Goal: Find contact information: Find contact information

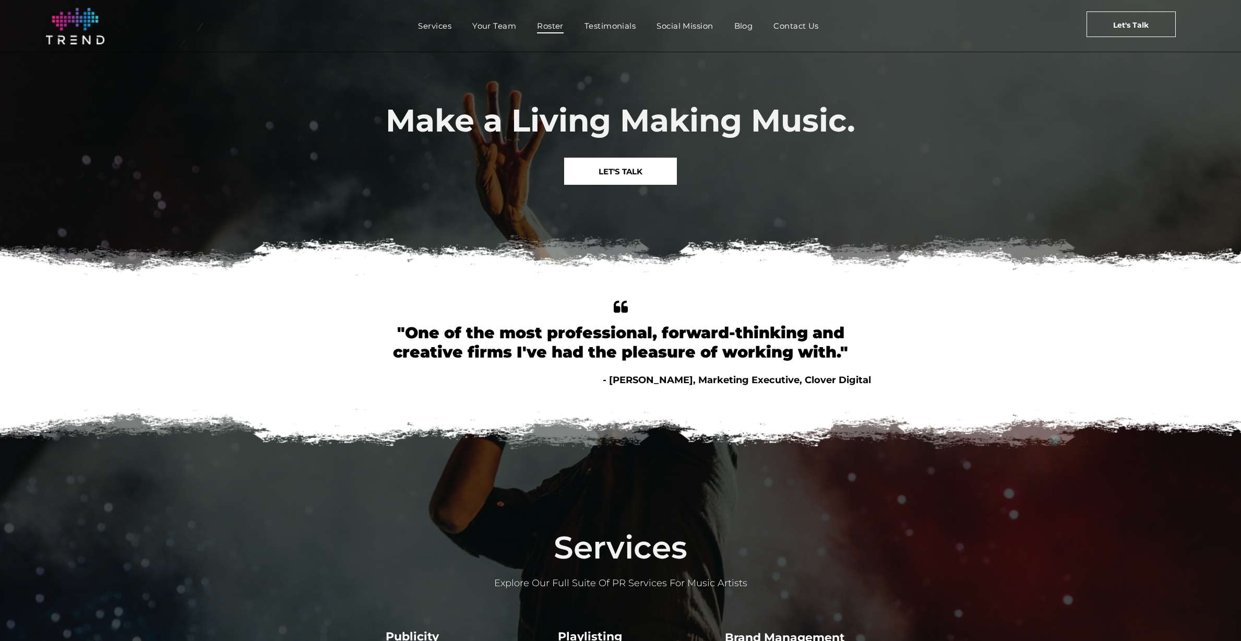
click at [531, 20] on link "Roster" at bounding box center [549, 25] width 47 height 15
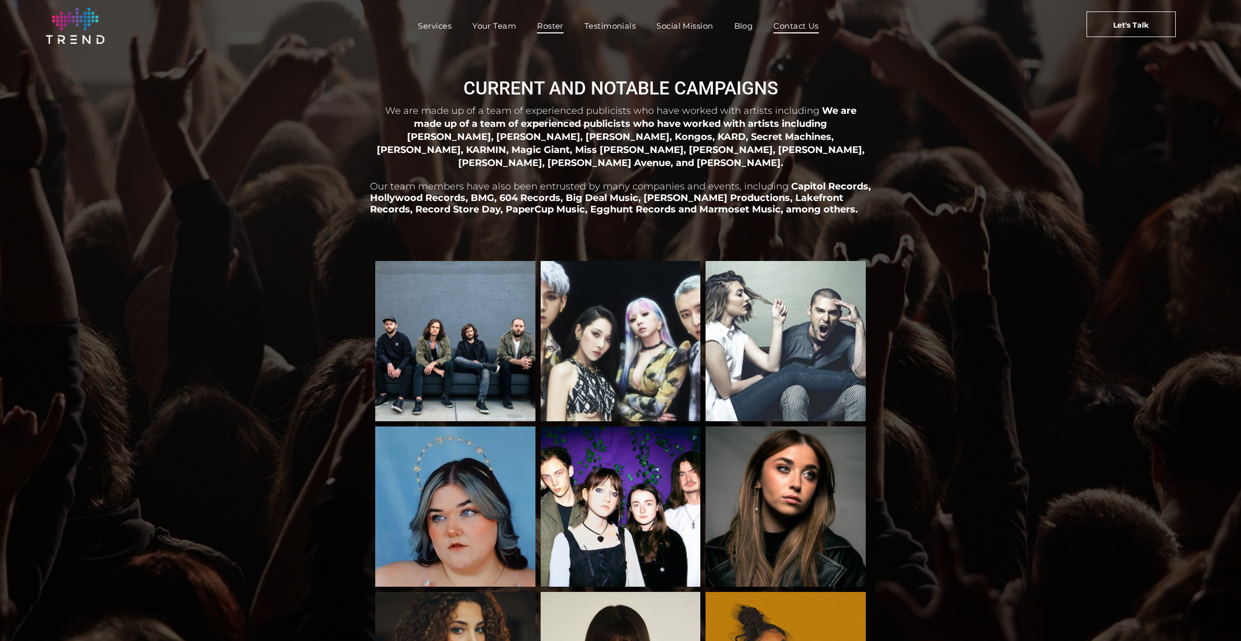
click at [811, 26] on span "Contact Us" at bounding box center [795, 25] width 45 height 15
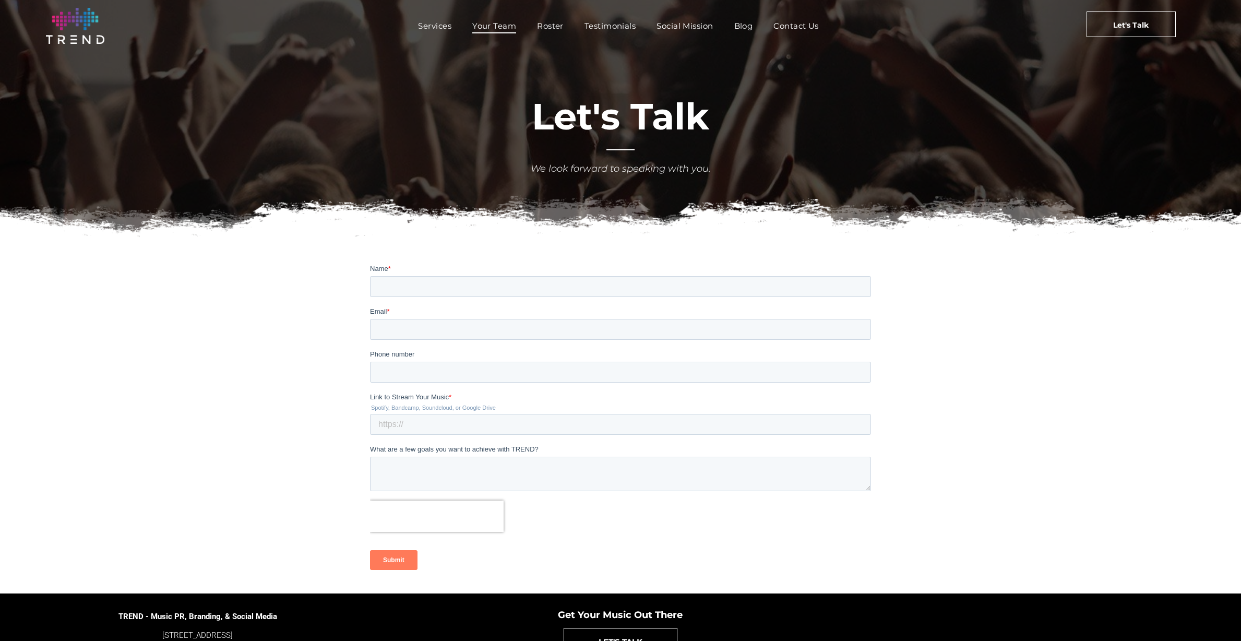
click at [482, 22] on span "Your Team" at bounding box center [494, 25] width 44 height 15
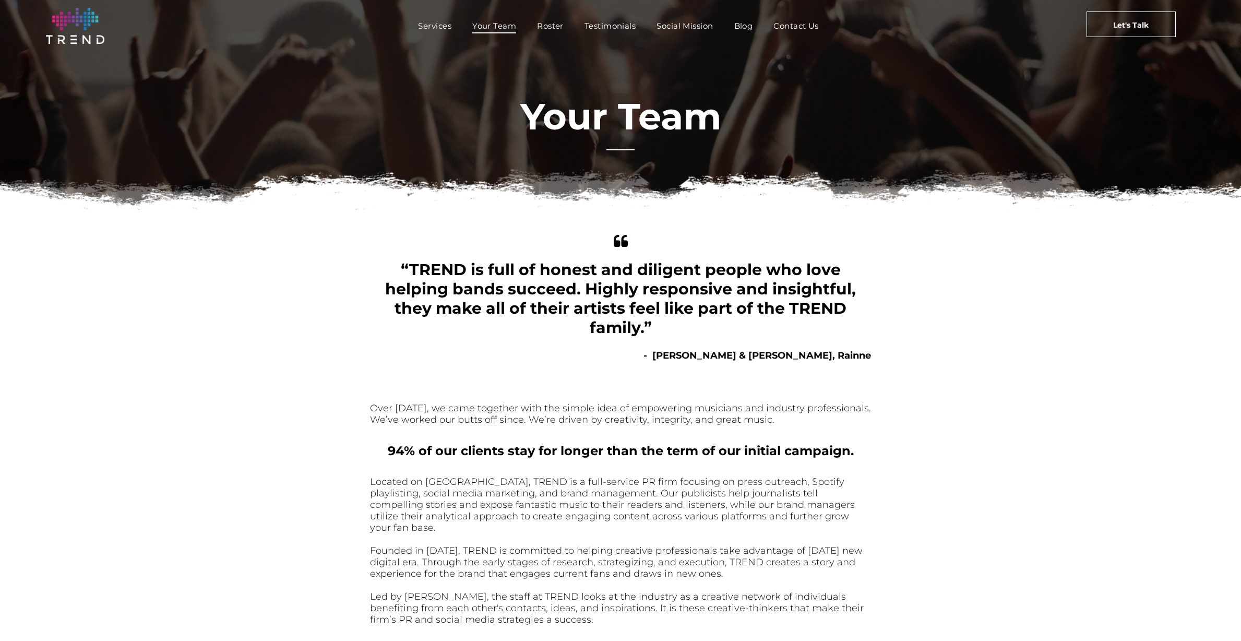
click at [93, 20] on img at bounding box center [75, 26] width 58 height 36
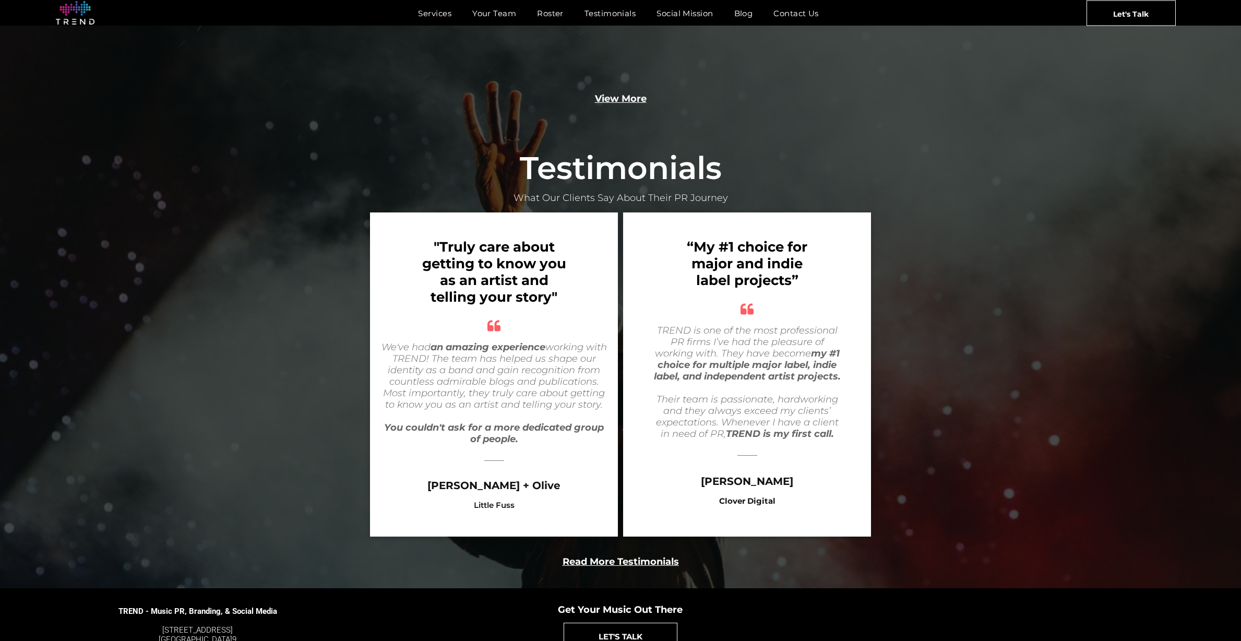
scroll to position [1950, 0]
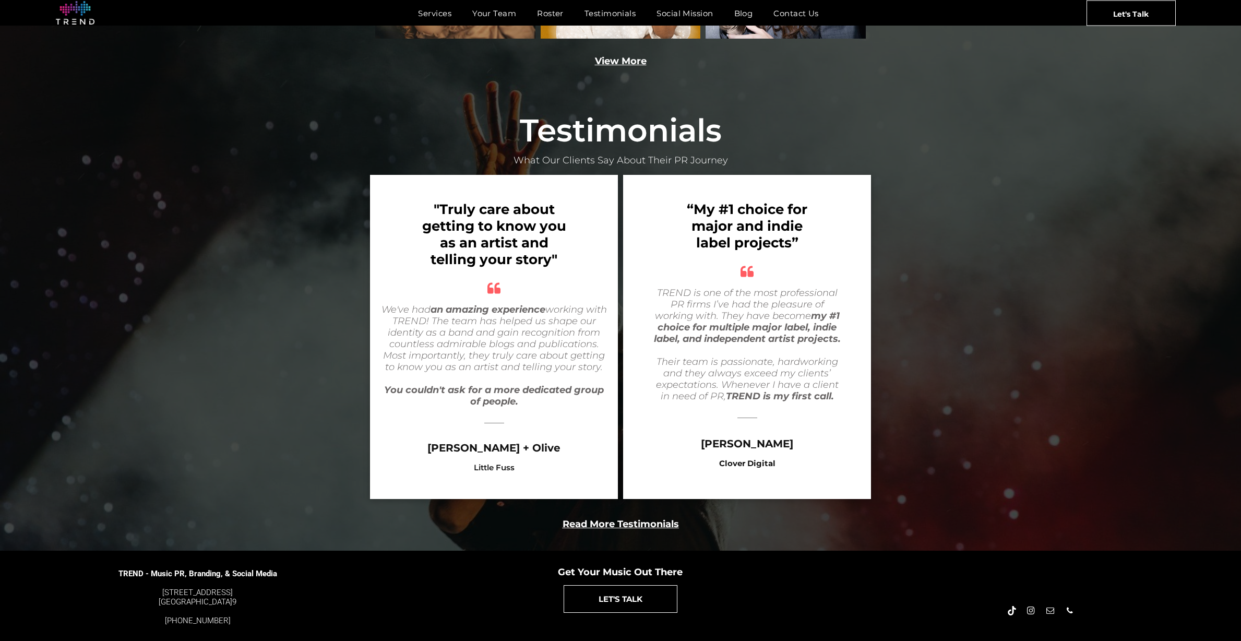
click at [1076, 287] on div ""Truly care about getting to know you as an artist and telling your story" quot…" at bounding box center [620, 337] width 1241 height 324
click at [1108, 301] on div ""Truly care about getting to know you as an artist and telling your story" quot…" at bounding box center [620, 337] width 1241 height 324
